Goal: Task Accomplishment & Management: Manage account settings

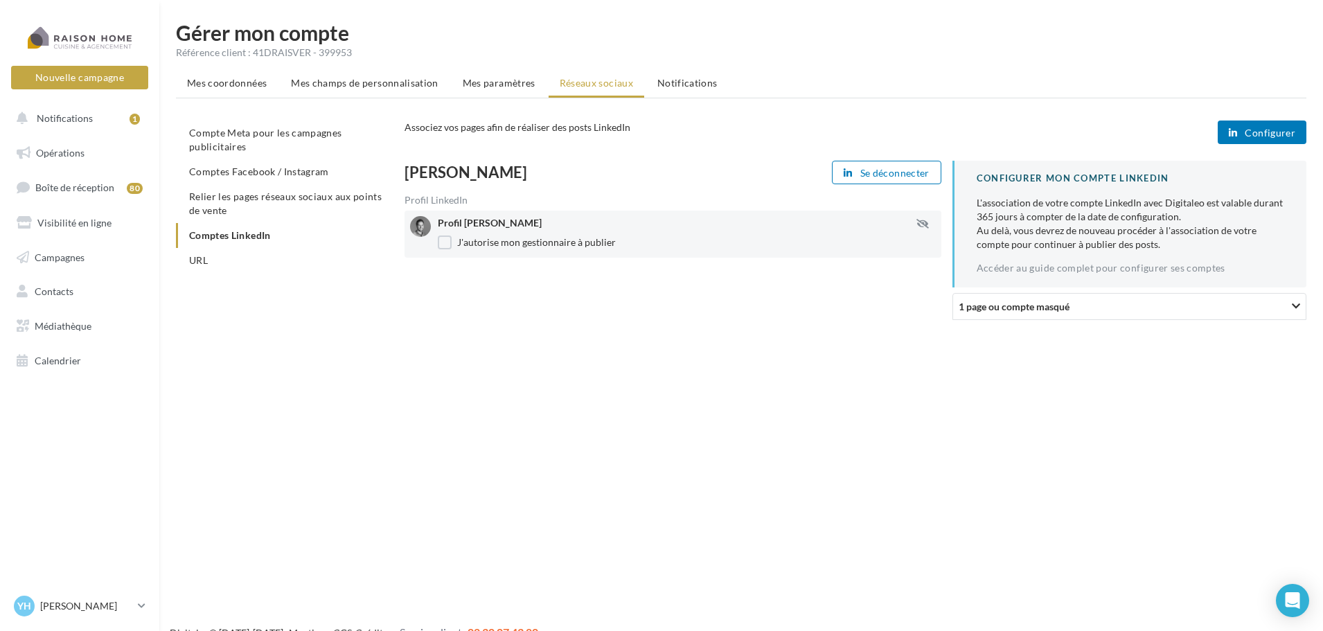
click at [1143, 302] on div "1 page ou compte masqué" at bounding box center [1077, 306] width 236 height 15
click at [919, 224] on icon "button" at bounding box center [923, 224] width 12 height 10
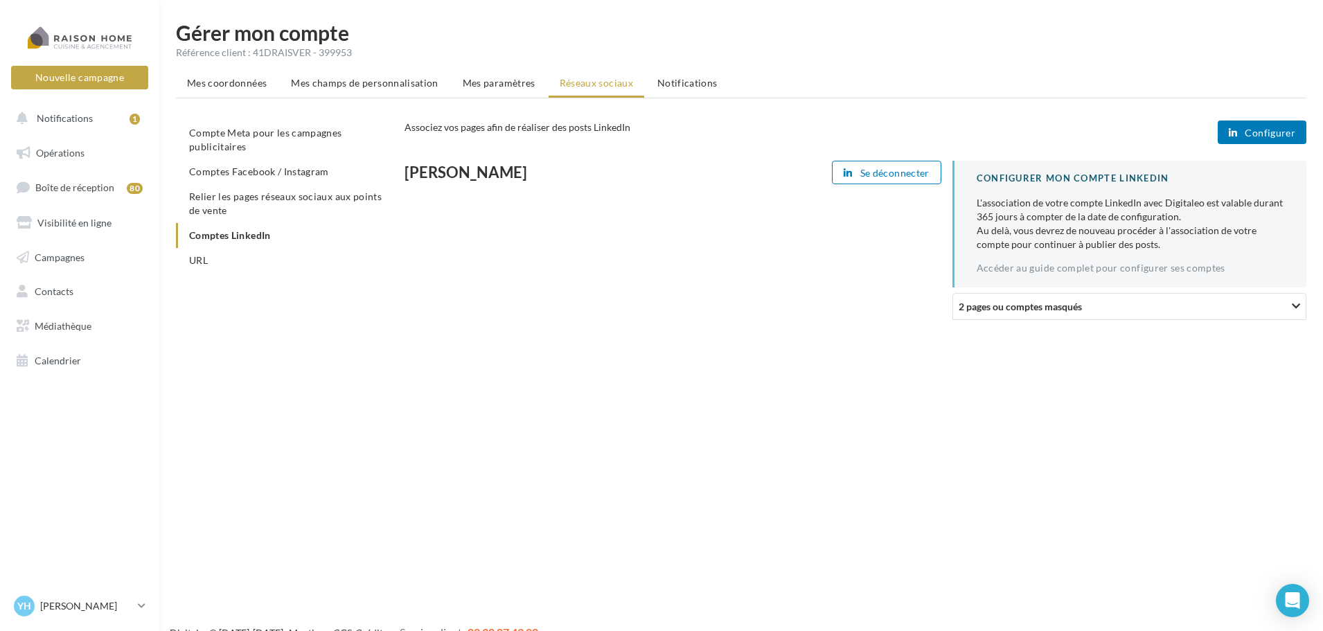
click at [919, 224] on div "[PERSON_NAME] Se déconnecter CONFIGURER MON COMPTE LINKEDIN L'association de vo…" at bounding box center [861, 246] width 913 height 170
click at [81, 120] on span "Notifications" at bounding box center [65, 118] width 56 height 12
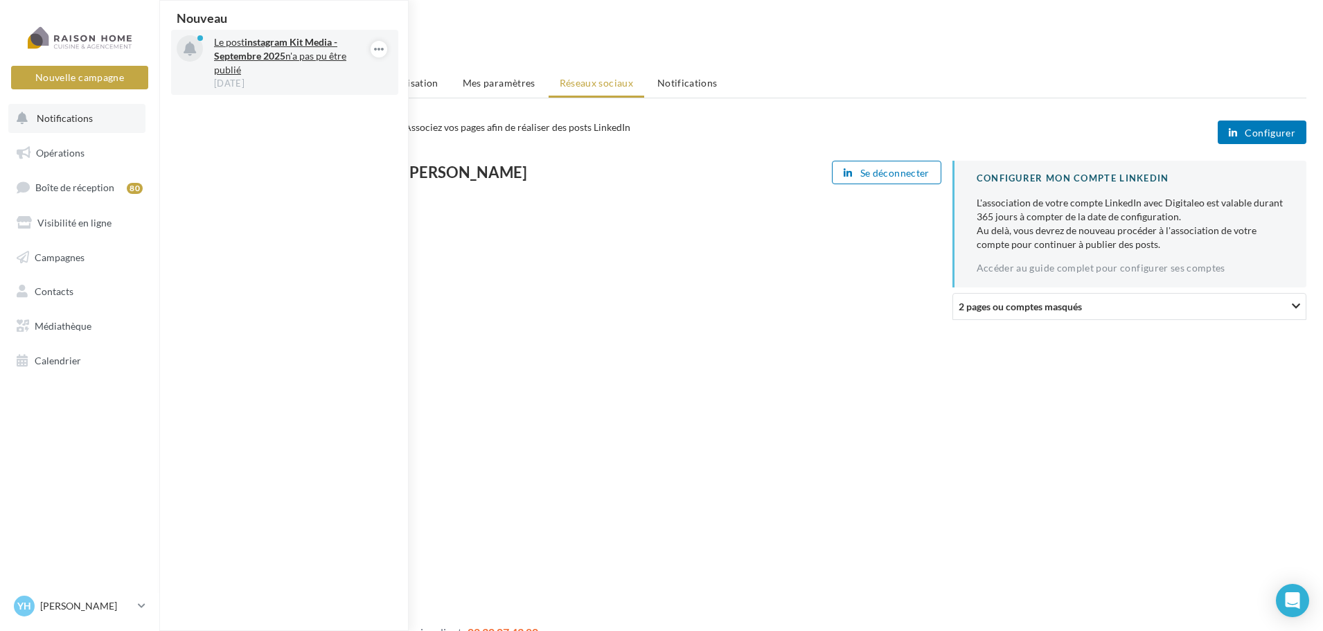
click at [317, 58] on p "Le post instagram Kit Media - Septembre 2025 n'a pas pu être publié" at bounding box center [294, 56] width 161 height 42
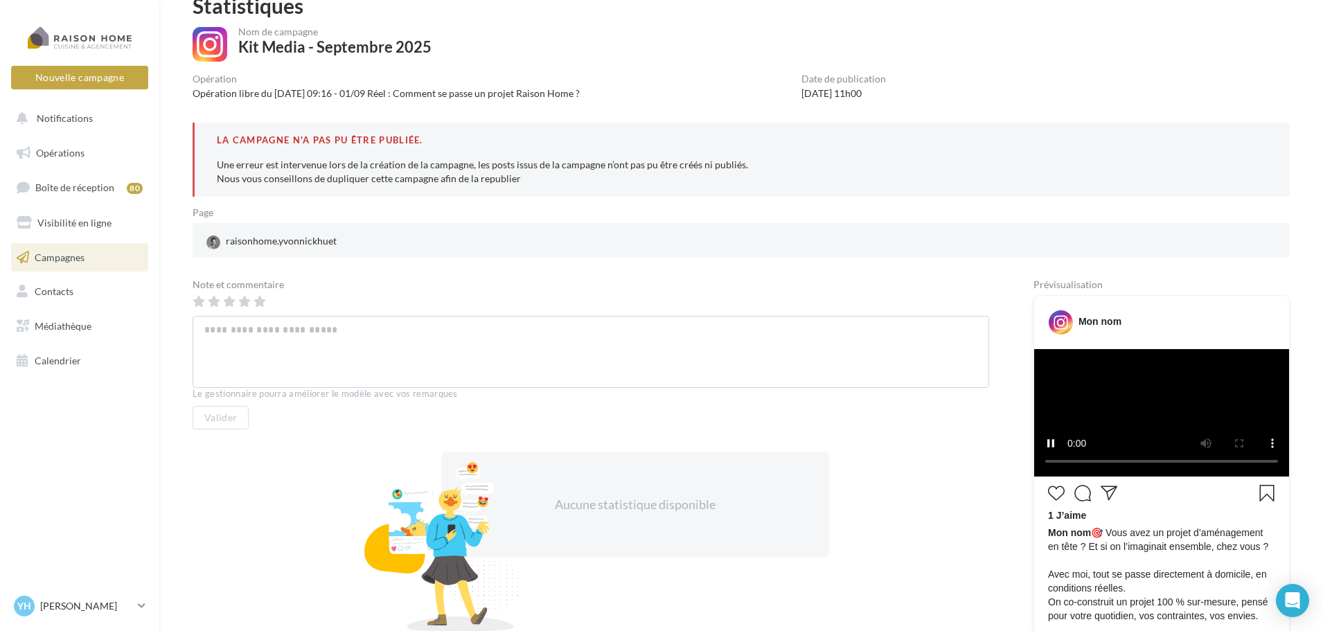
scroll to position [69, 0]
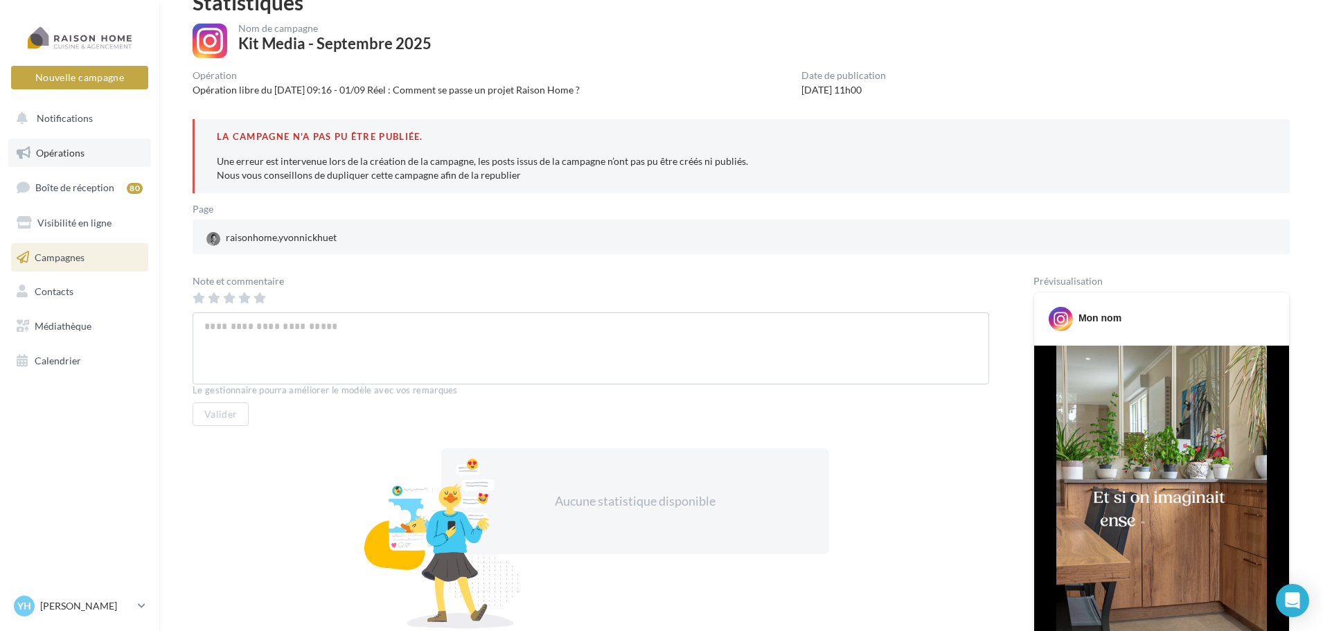
click at [88, 162] on link "Opérations" at bounding box center [79, 153] width 143 height 29
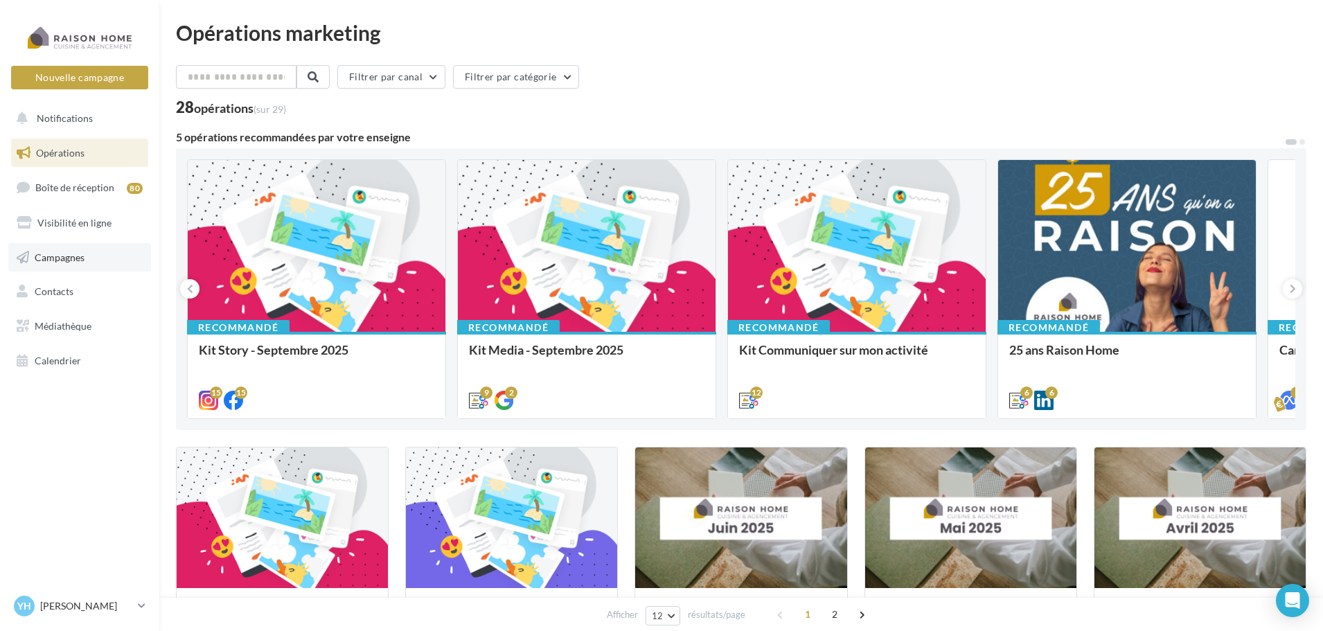
click at [75, 247] on link "Campagnes" at bounding box center [79, 257] width 143 height 29
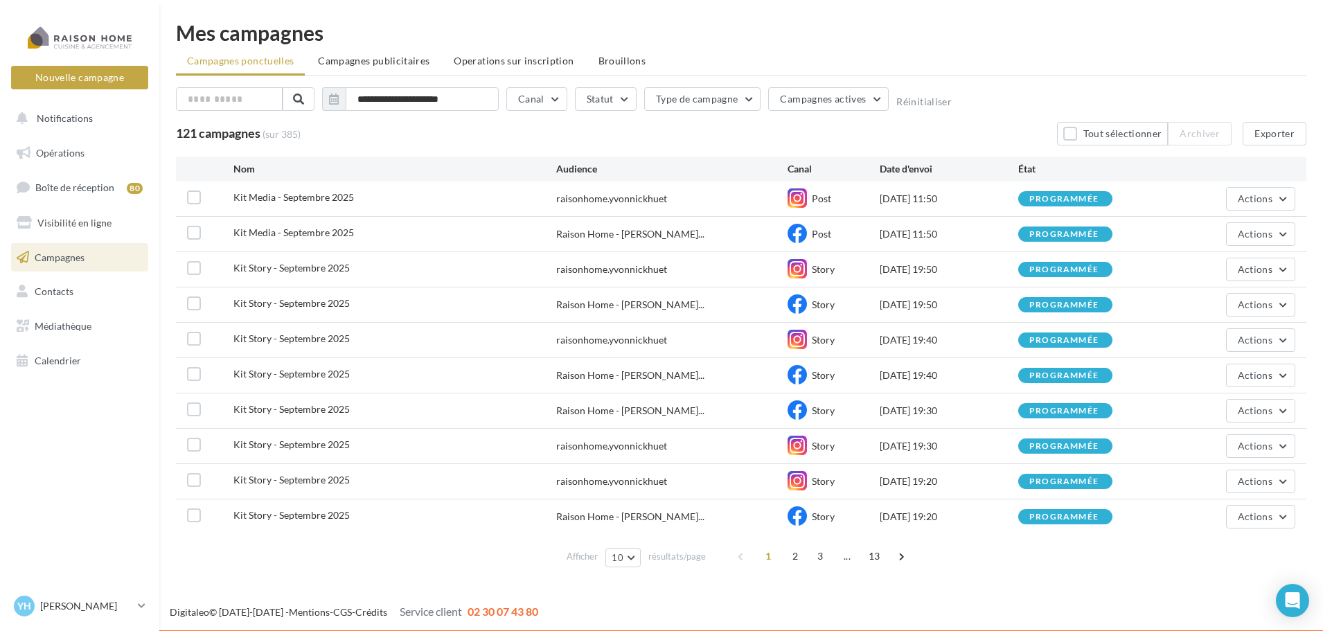
scroll to position [1, 0]
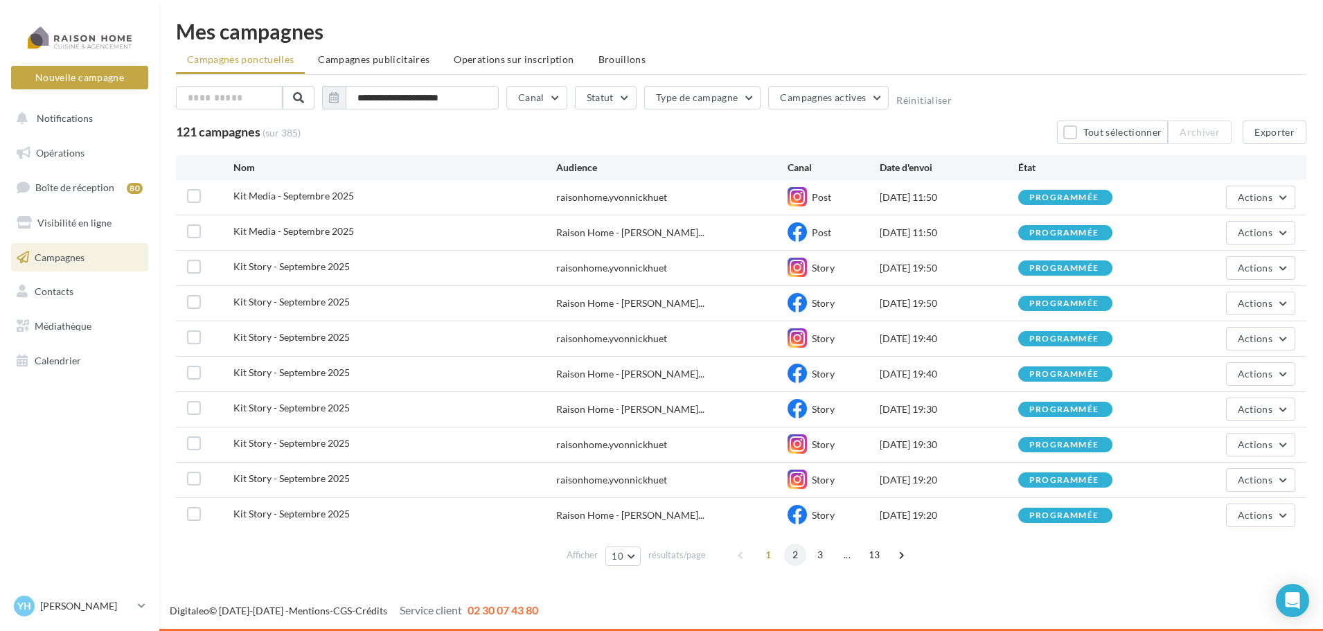
click at [795, 556] on span "2" at bounding box center [795, 555] width 22 height 22
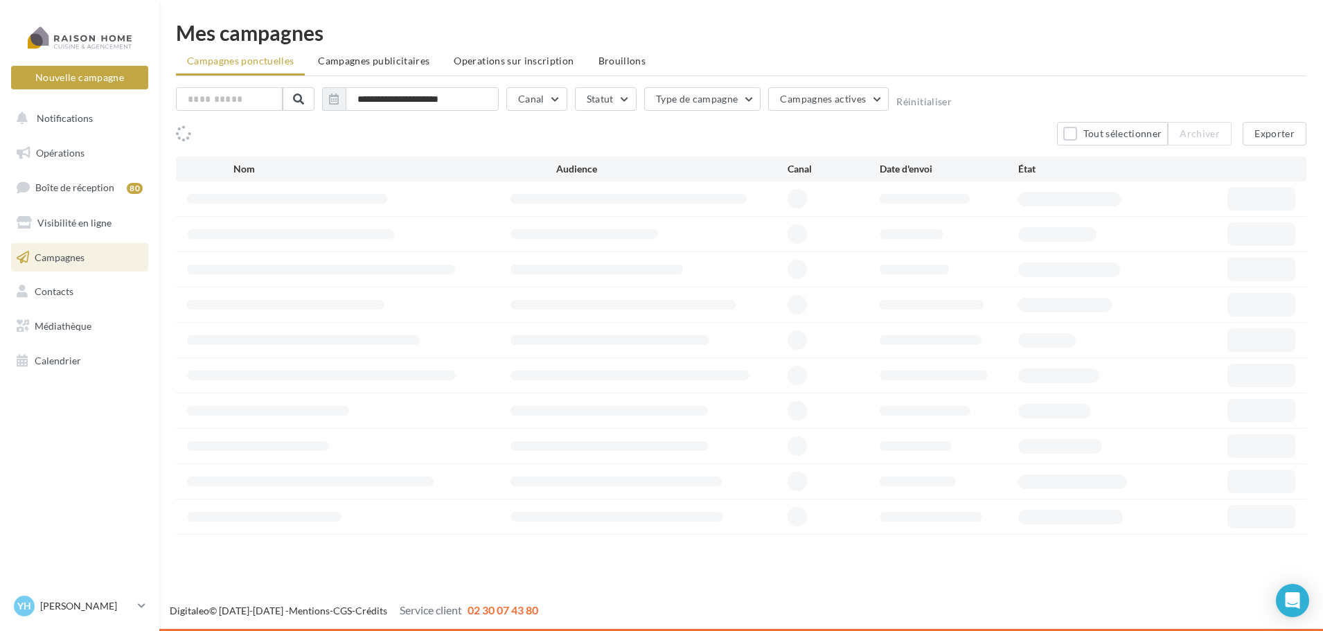
scroll to position [0, 0]
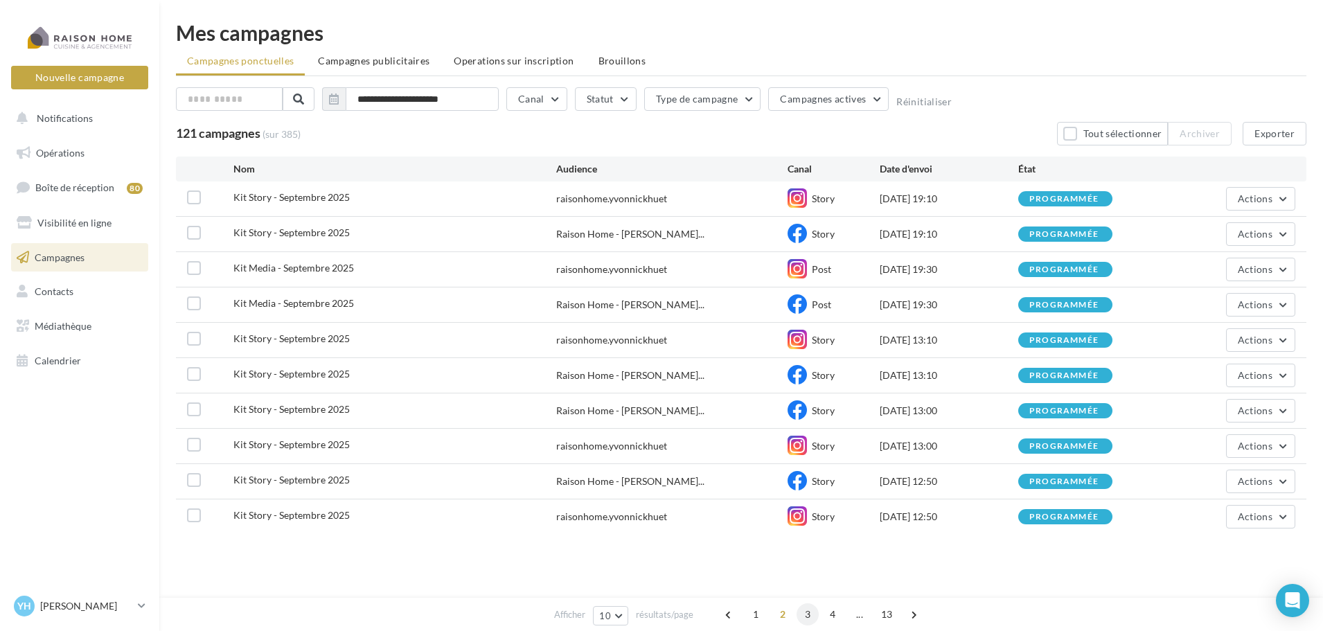
click at [801, 619] on span "3" at bounding box center [808, 614] width 22 height 22
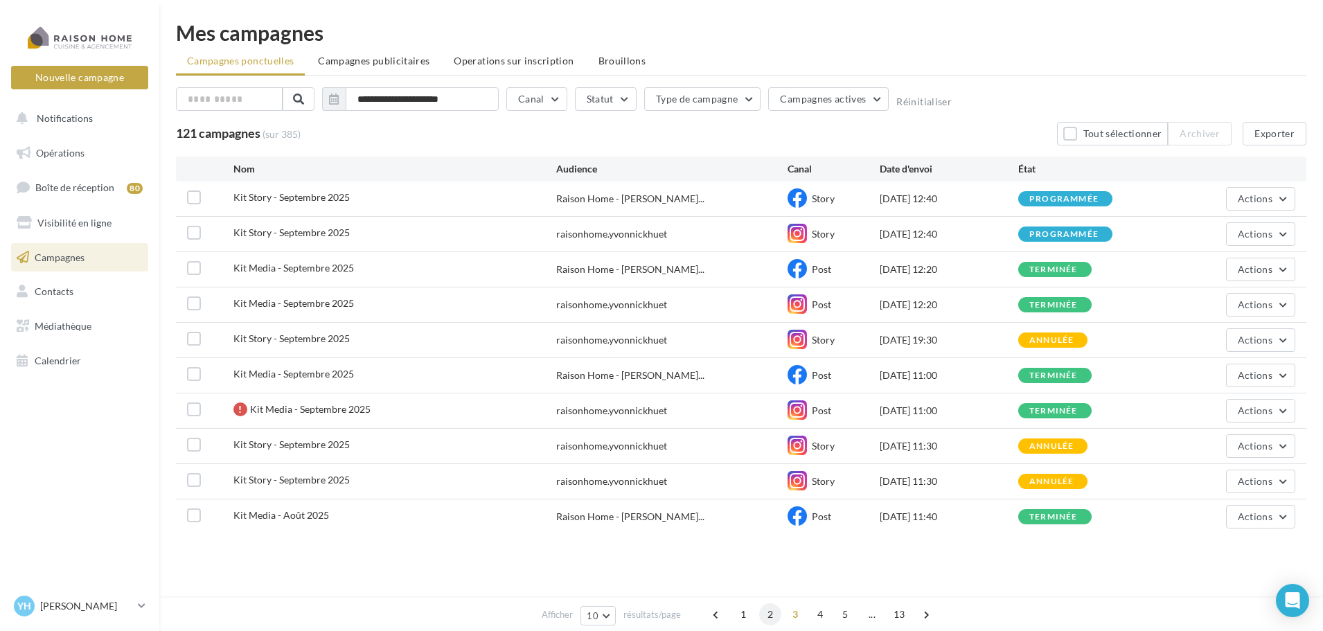
click at [768, 613] on span "2" at bounding box center [770, 614] width 22 height 22
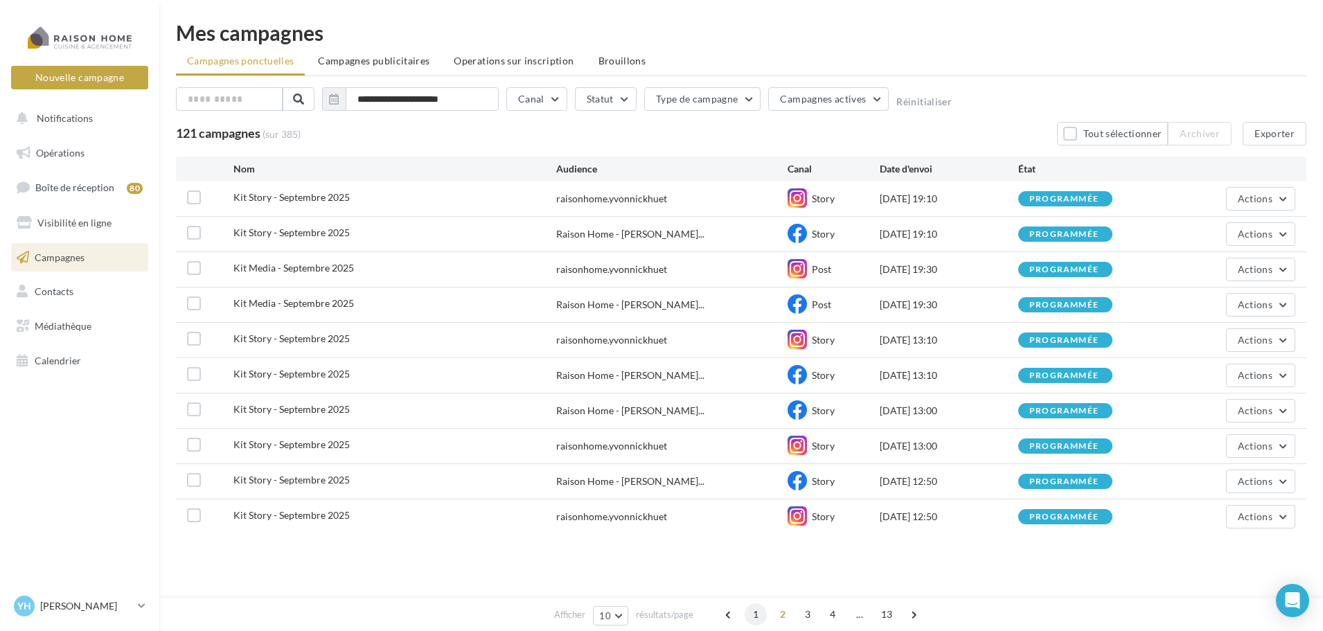
click at [759, 617] on span "1" at bounding box center [756, 614] width 22 height 22
click at [74, 158] on span "Opérations" at bounding box center [60, 153] width 48 height 12
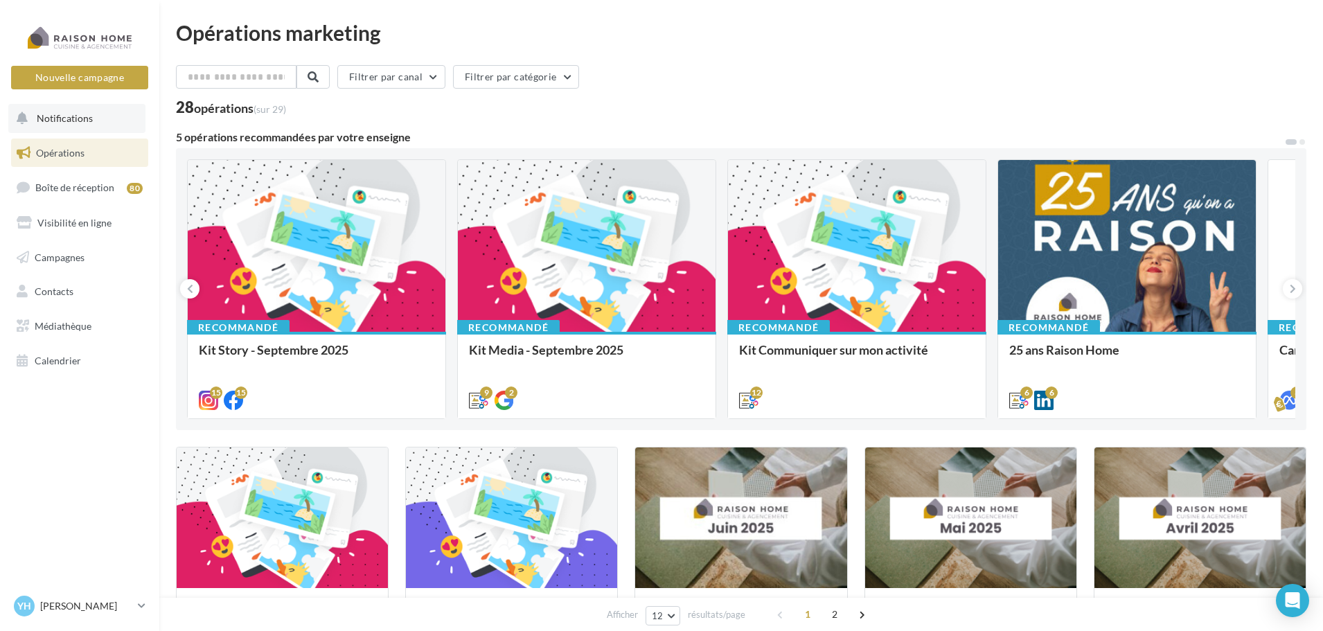
click at [81, 117] on span "Notifications" at bounding box center [65, 118] width 56 height 12
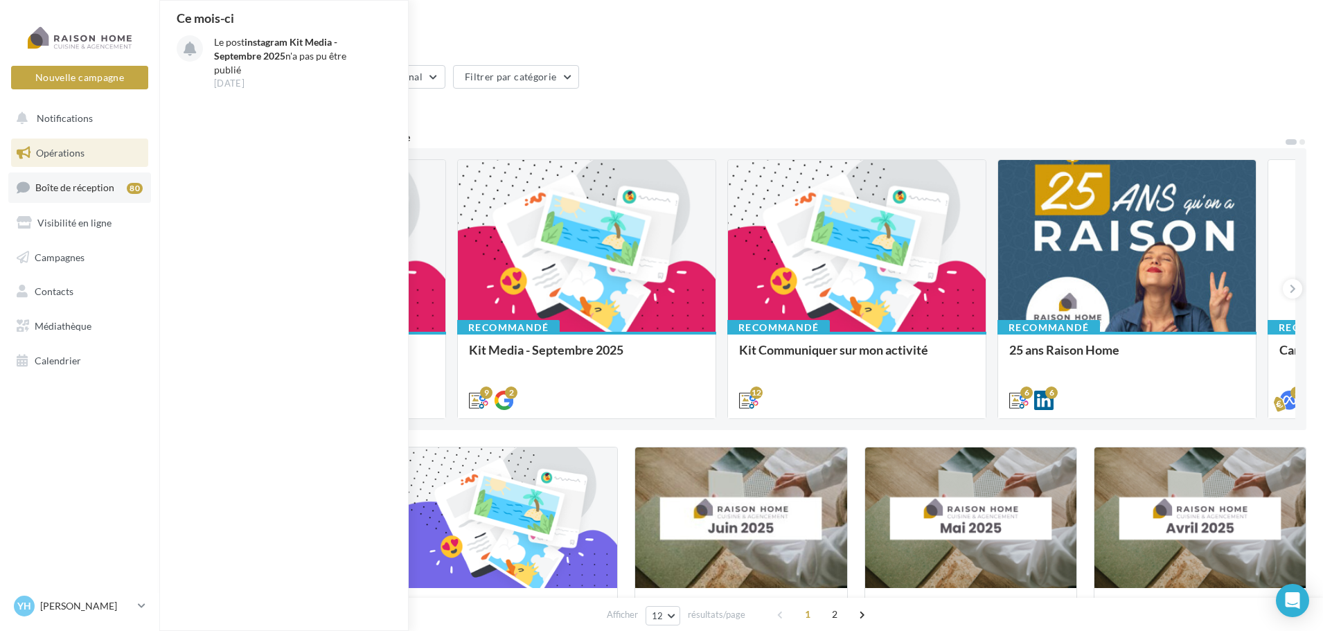
click at [67, 193] on span "Boîte de réception" at bounding box center [74, 188] width 79 height 12
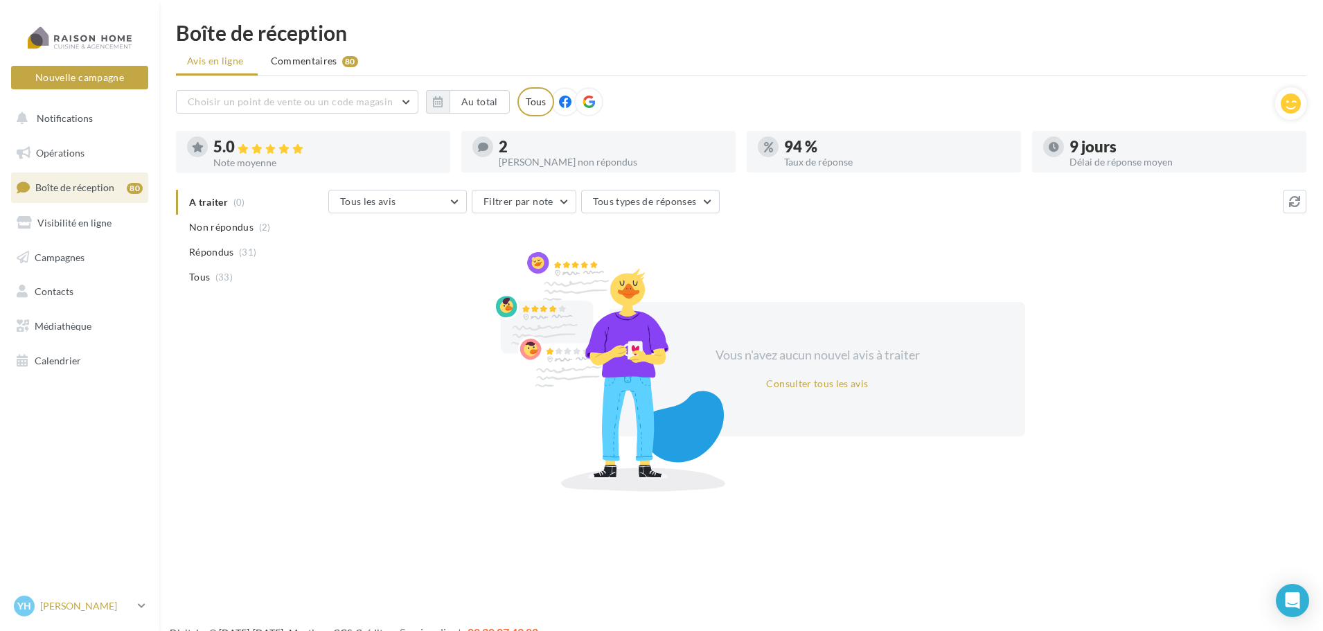
click at [91, 615] on div "YH [PERSON_NAME] [EMAIL_ADDRESS][DOMAIN_NAME]" at bounding box center [73, 606] width 118 height 21
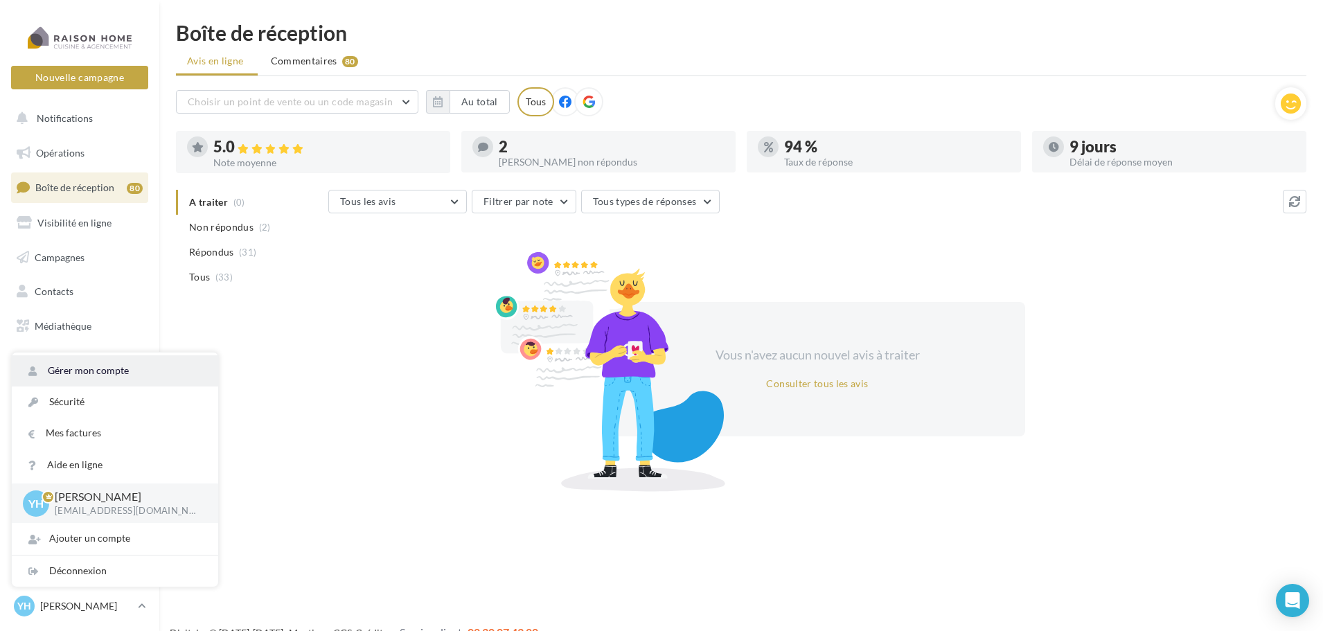
click at [102, 363] on link "Gérer mon compte" at bounding box center [115, 370] width 206 height 31
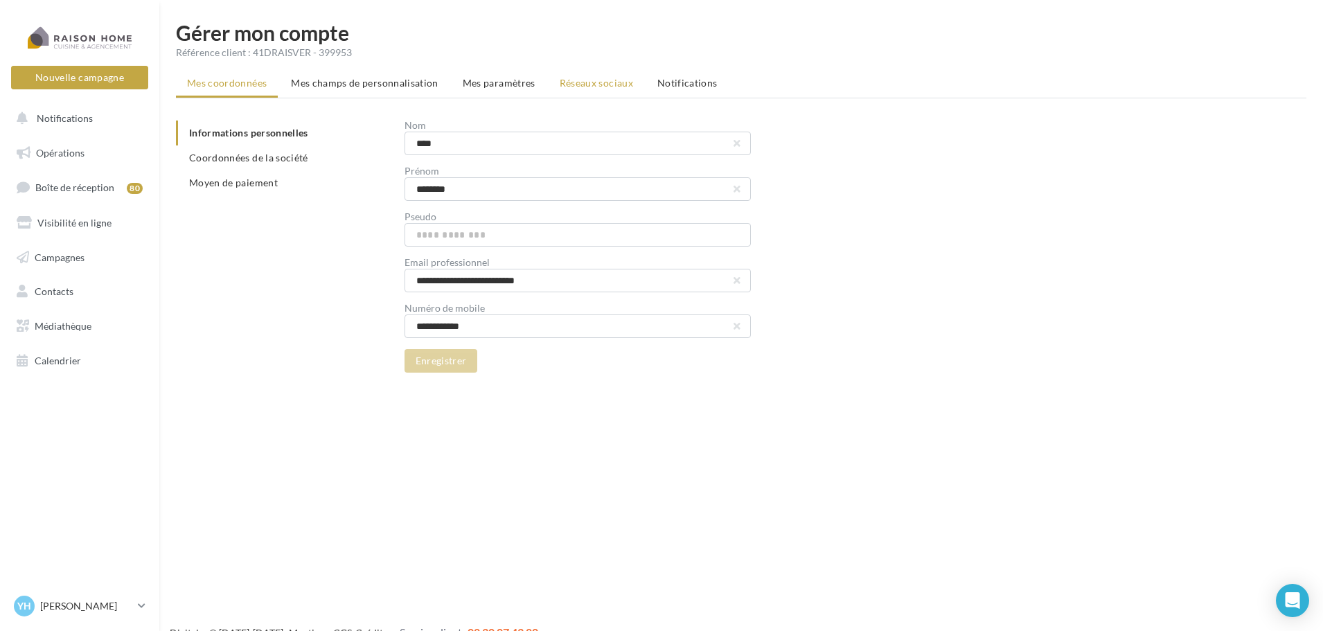
click at [603, 89] on li "Réseaux sociaux" at bounding box center [597, 83] width 96 height 25
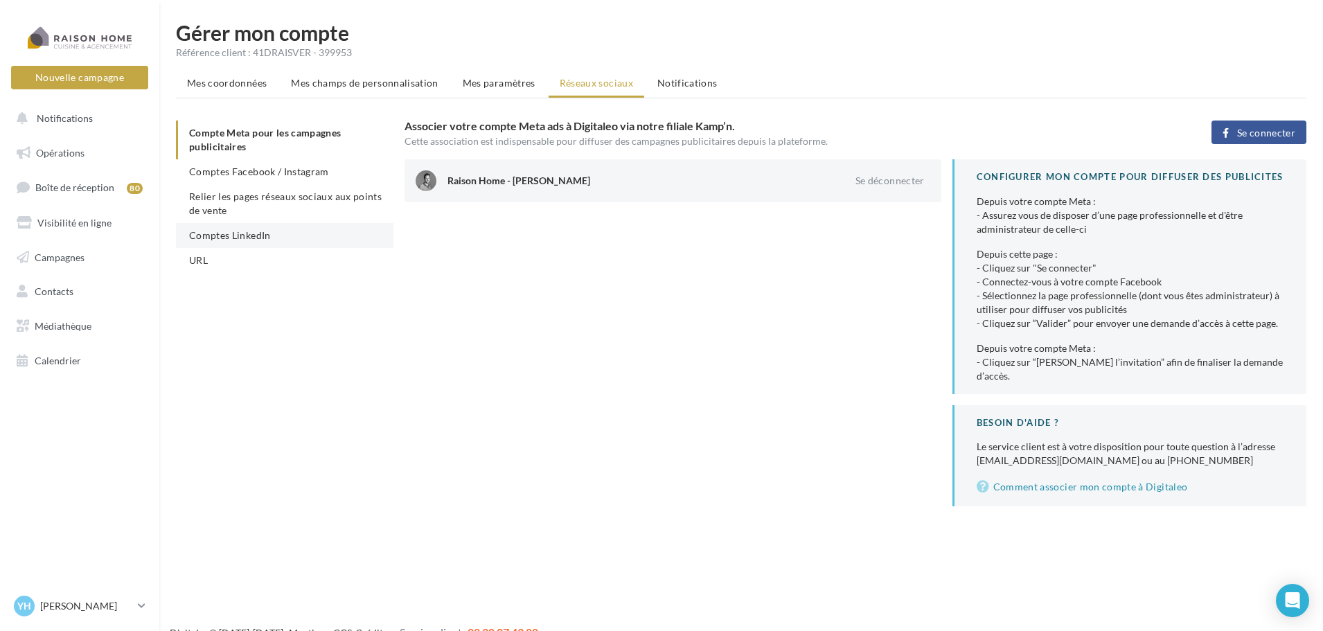
click at [290, 229] on li "Comptes LinkedIn" at bounding box center [285, 235] width 218 height 25
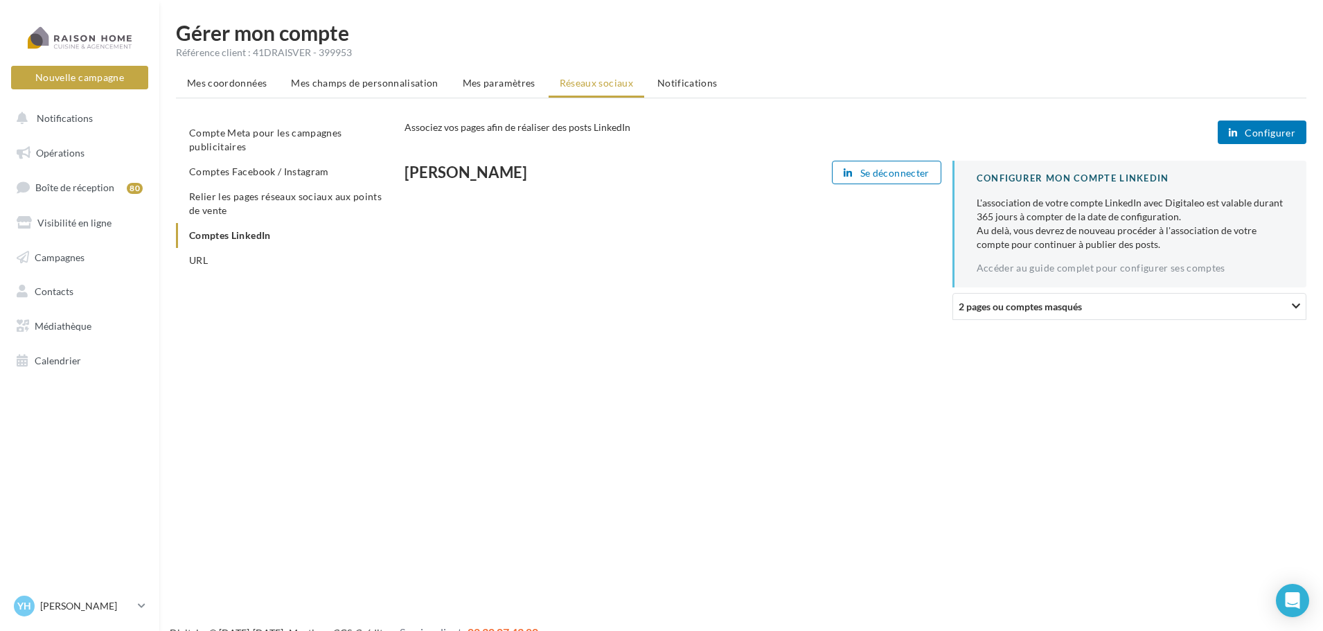
click at [698, 211] on div "[PERSON_NAME] Se déconnecter CONFIGURER MON COMPTE LINKEDIN L'association de vo…" at bounding box center [861, 246] width 913 height 170
click at [1083, 308] on div "2 pages ou comptes masqués" at bounding box center [1077, 306] width 236 height 15
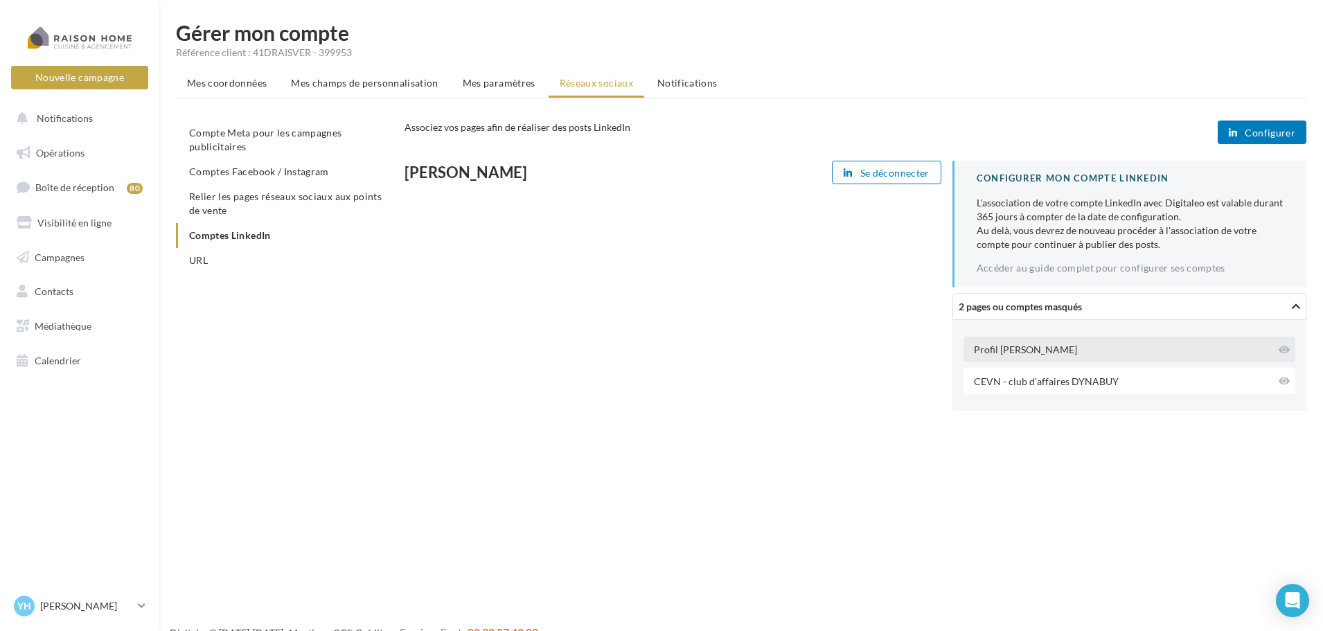
click at [1058, 350] on div "Profil [PERSON_NAME]" at bounding box center [1025, 350] width 103 height 14
click at [1282, 346] on icon at bounding box center [1284, 350] width 11 height 10
click at [749, 252] on div "[PERSON_NAME] Se déconnecter CONFIGURER MON COMPTE LINKEDIN L'association de vo…" at bounding box center [861, 275] width 913 height 229
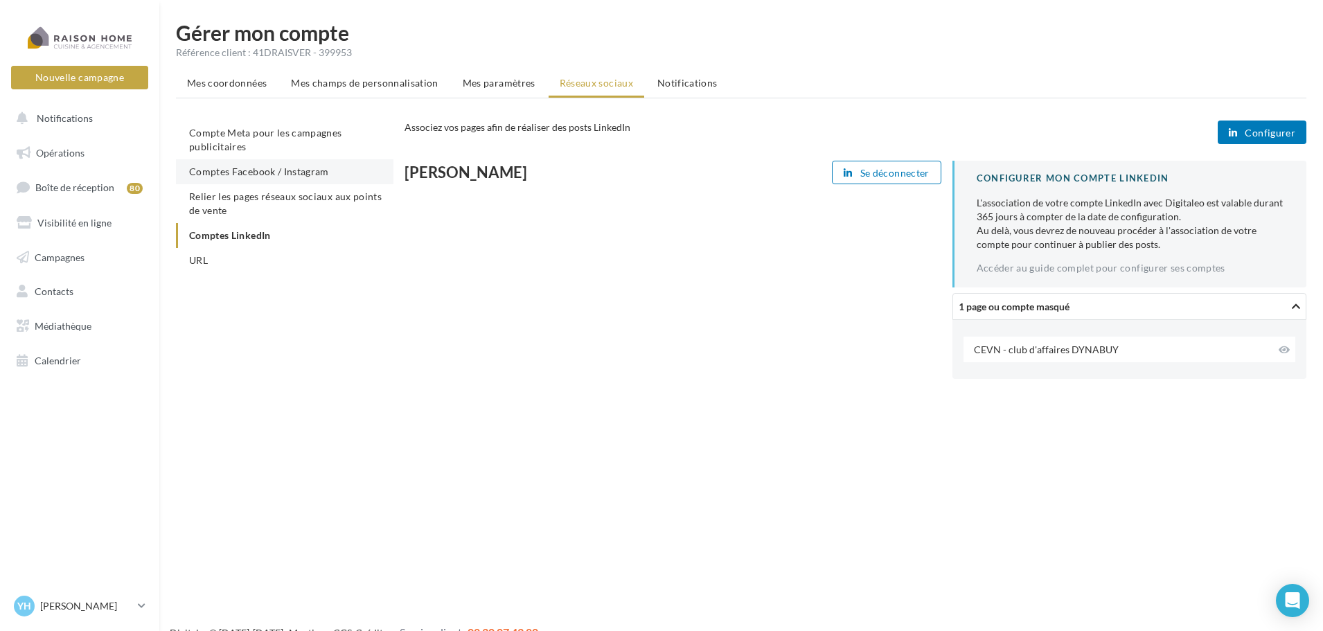
click at [242, 179] on li "Comptes Facebook / Instagram" at bounding box center [285, 171] width 218 height 25
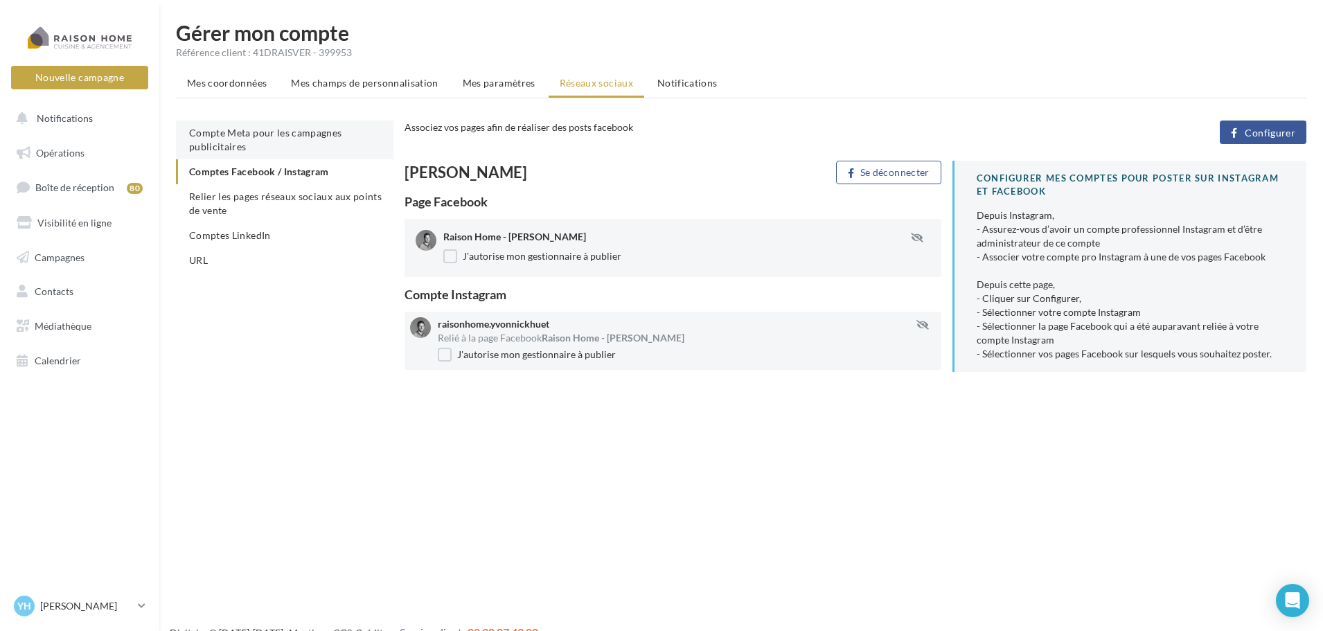
click at [248, 152] on li "Compte Meta pour les campagnes publicitaires" at bounding box center [285, 140] width 218 height 39
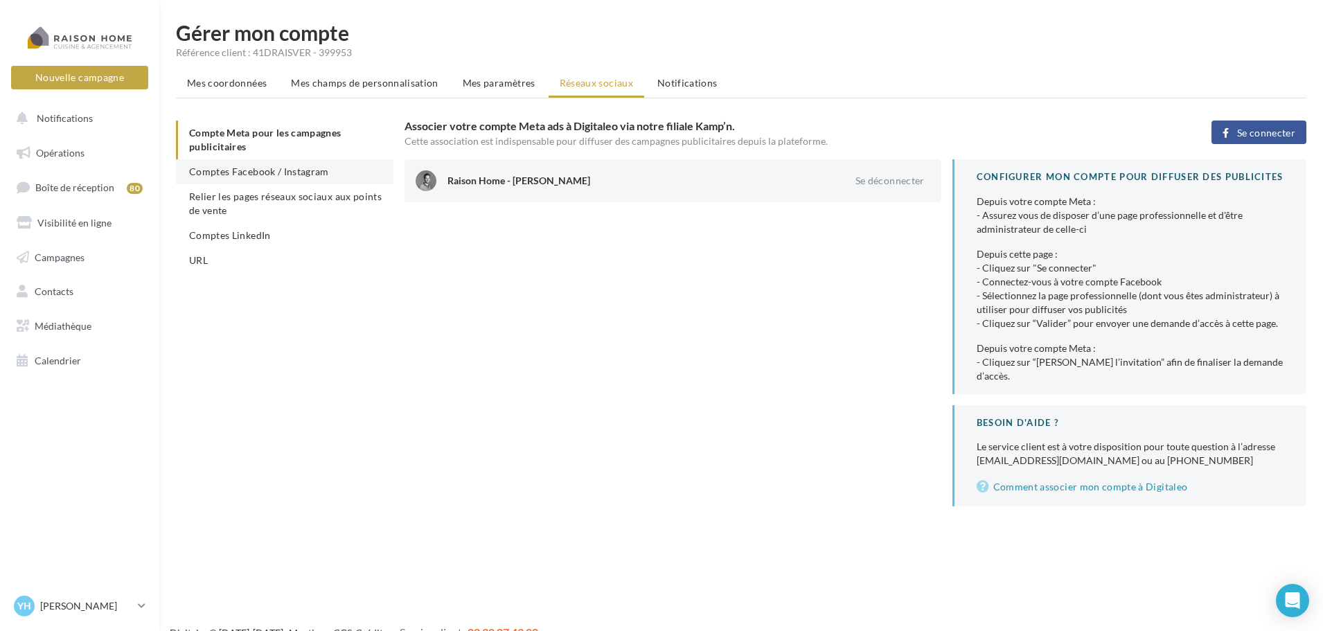
click at [258, 182] on li "Comptes Facebook / Instagram" at bounding box center [285, 171] width 218 height 25
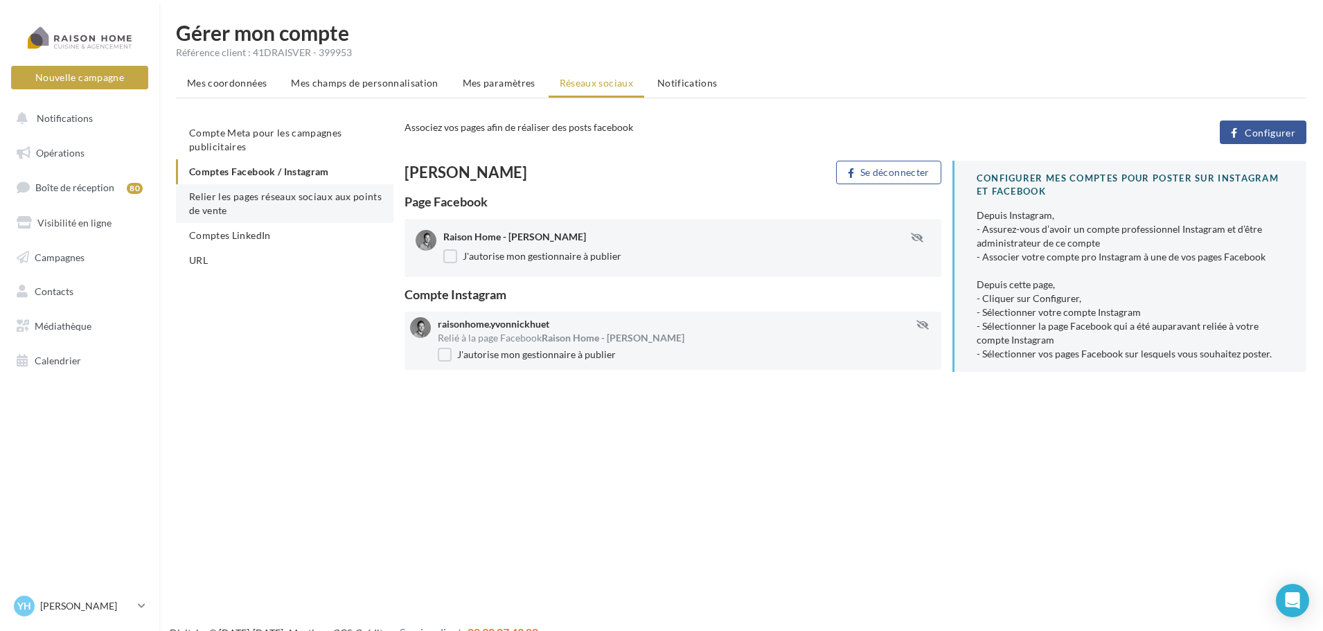
click at [254, 204] on li "Relier les pages réseaux sociaux aux points de vente" at bounding box center [285, 203] width 218 height 39
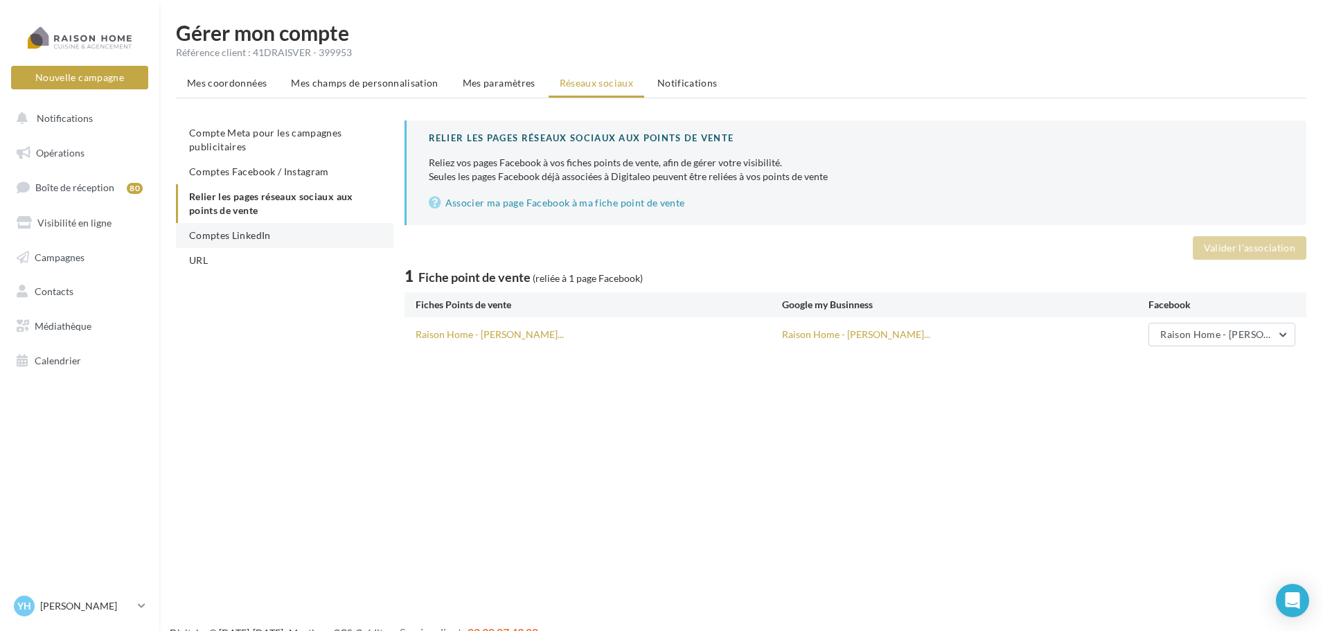
click at [242, 238] on span "Comptes LinkedIn" at bounding box center [230, 235] width 82 height 12
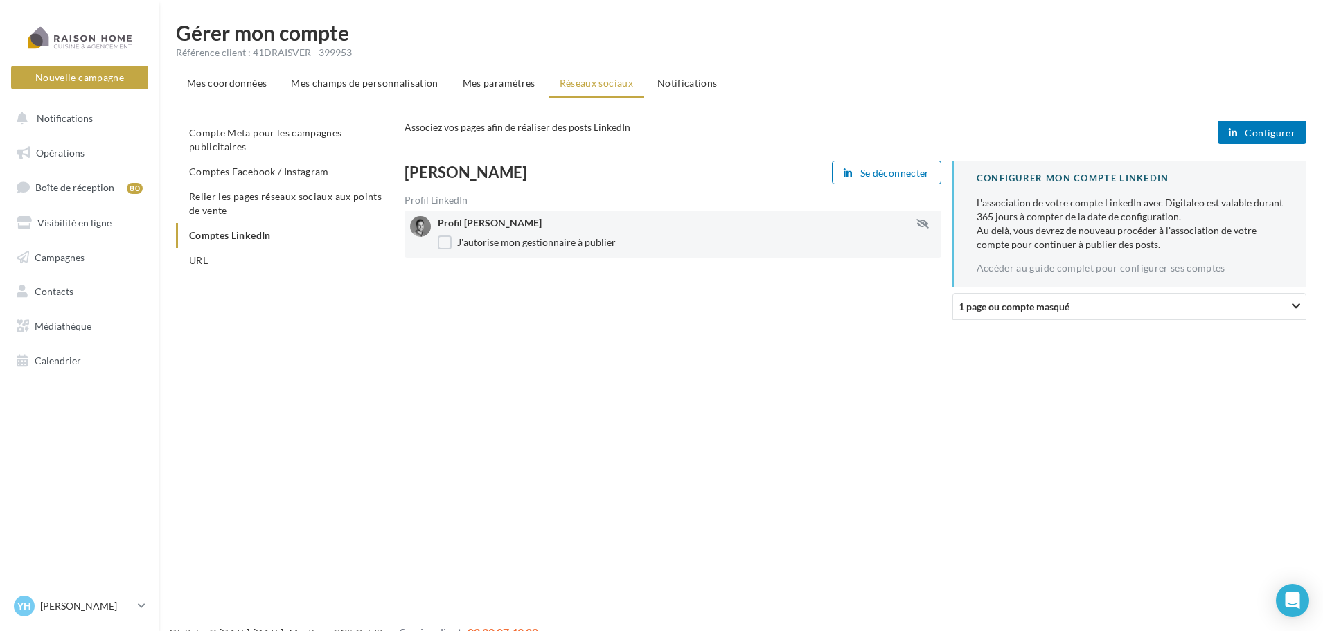
click at [1247, 131] on span "Configurer" at bounding box center [1270, 132] width 51 height 11
